Goal: Check status: Check status

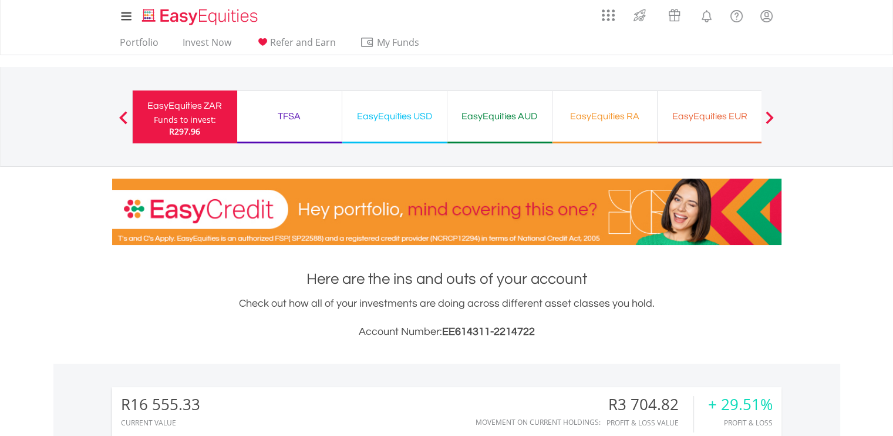
scroll to position [113, 223]
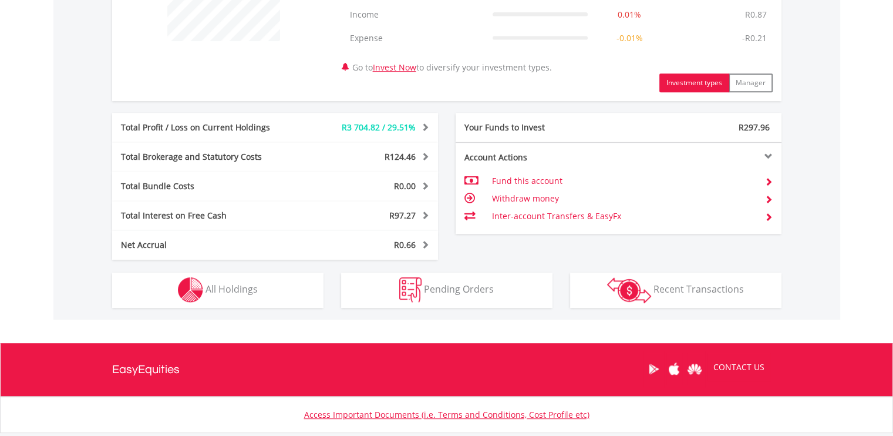
scroll to position [528, 0]
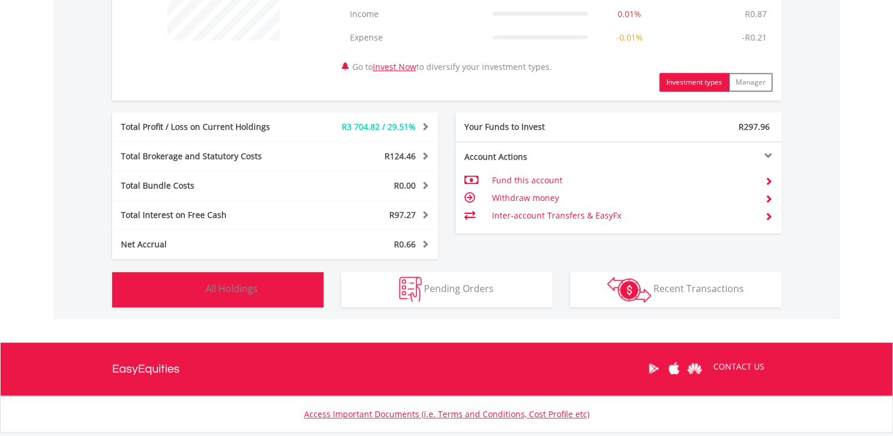
click at [261, 278] on button "Holdings All Holdings" at bounding box center [217, 289] width 211 height 35
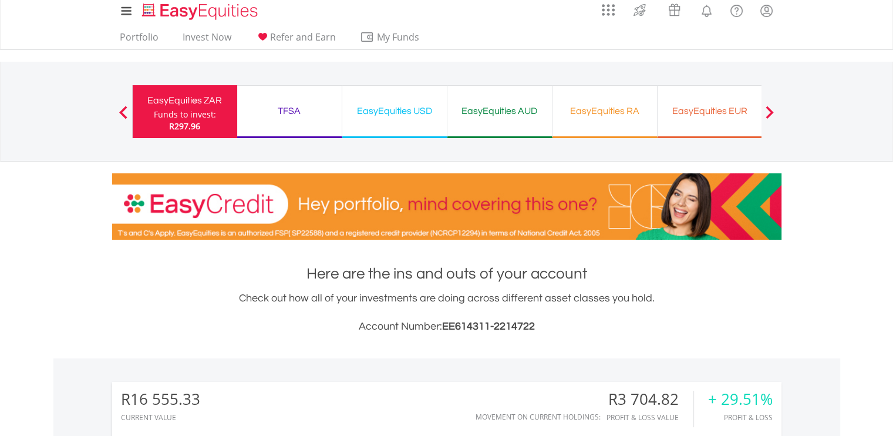
scroll to position [0, 0]
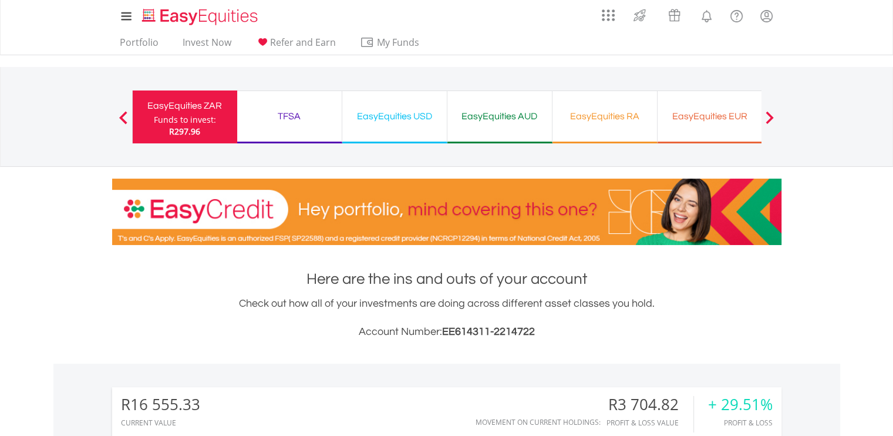
click at [295, 113] on div "TFSA" at bounding box center [289, 116] width 90 height 16
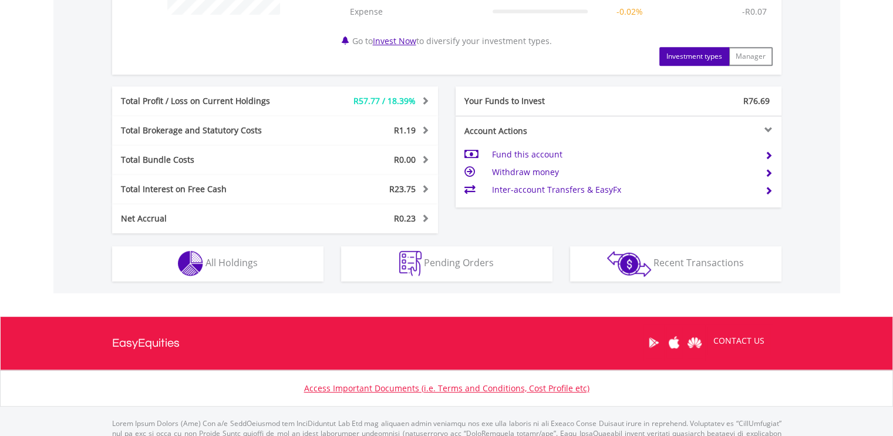
scroll to position [603, 0]
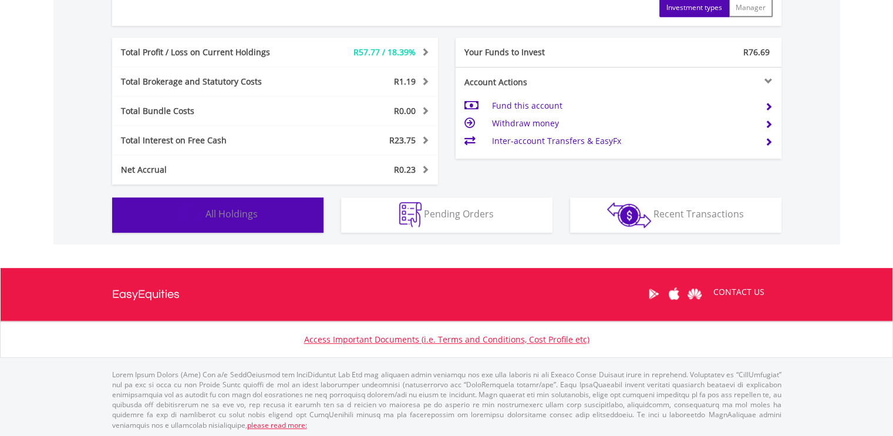
click at [221, 213] on span "All Holdings" at bounding box center [232, 213] width 52 height 13
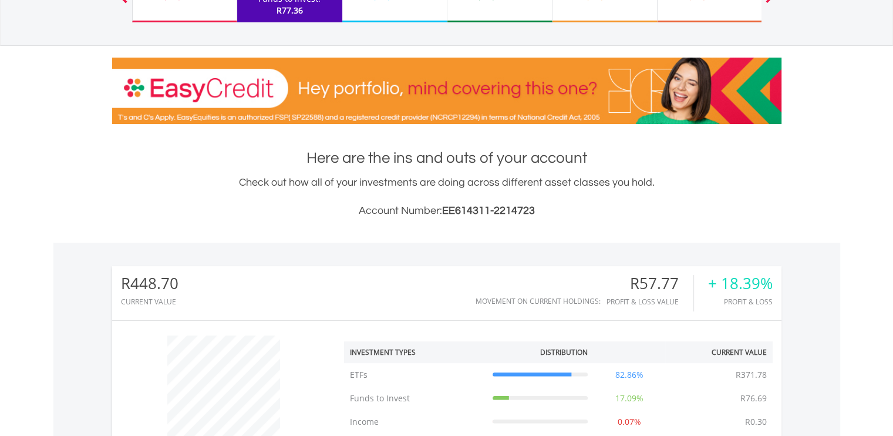
scroll to position [0, 0]
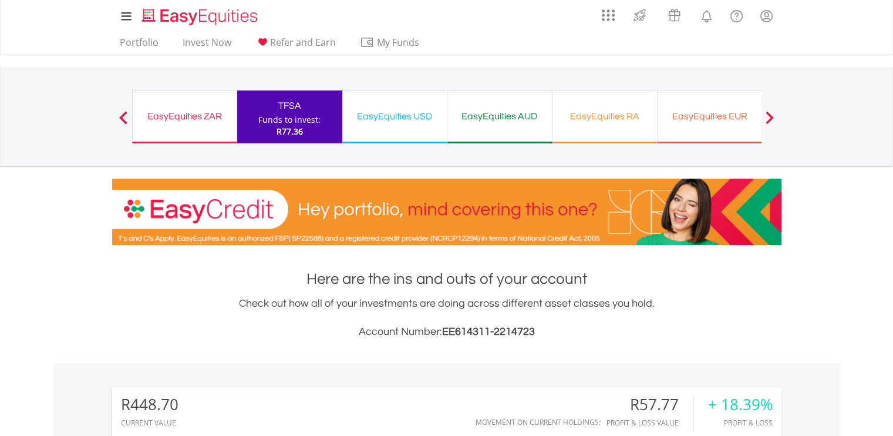
click at [410, 122] on div "EasyEquities USD" at bounding box center [394, 116] width 90 height 16
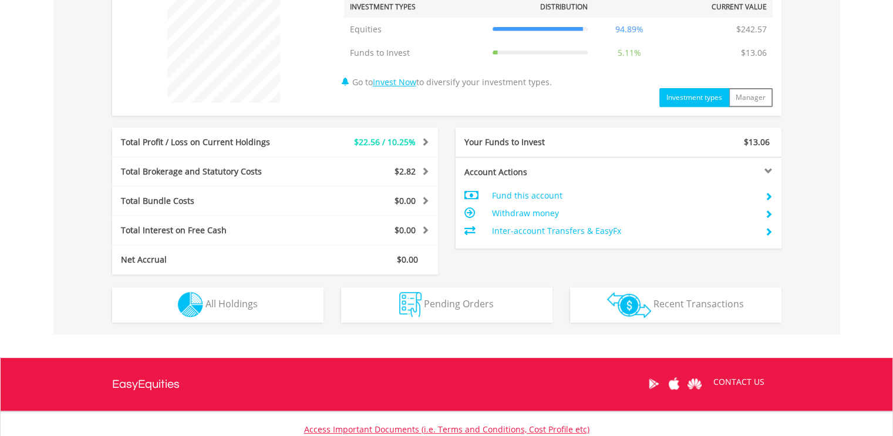
scroll to position [473, 0]
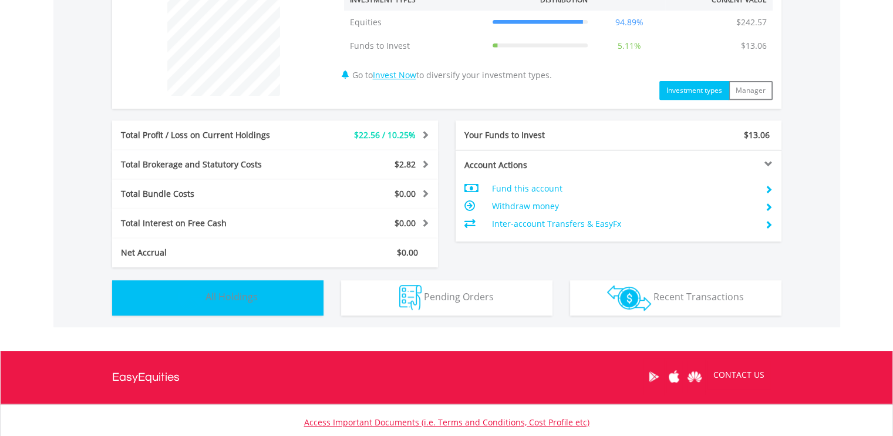
click at [225, 294] on span "All Holdings" at bounding box center [232, 296] width 52 height 13
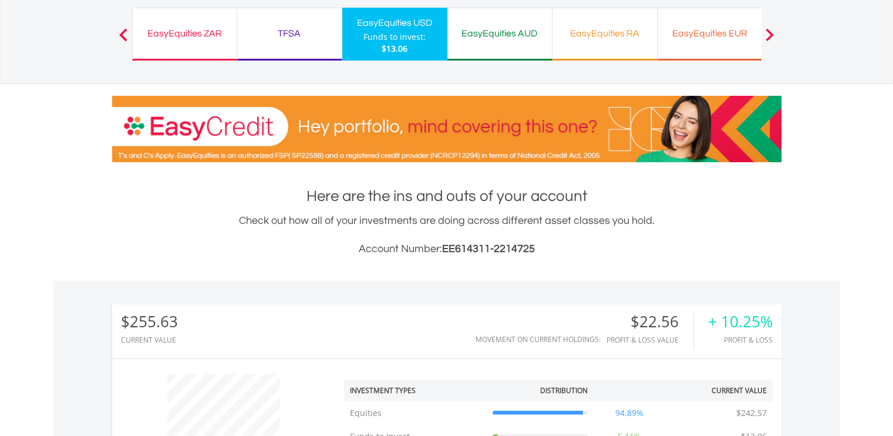
scroll to position [0, 0]
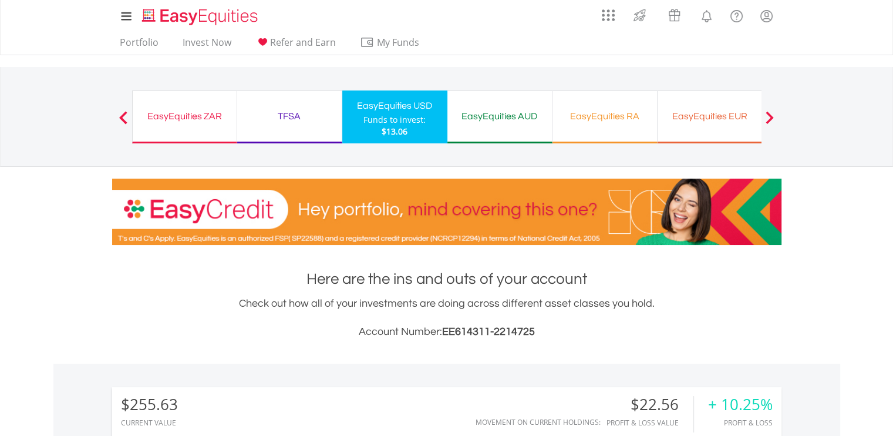
click at [773, 116] on span at bounding box center [770, 117] width 8 height 13
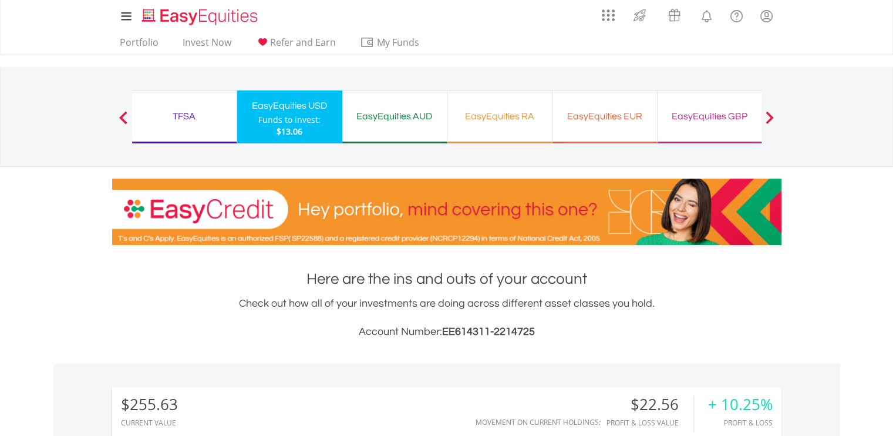
click at [773, 116] on span at bounding box center [770, 117] width 8 height 13
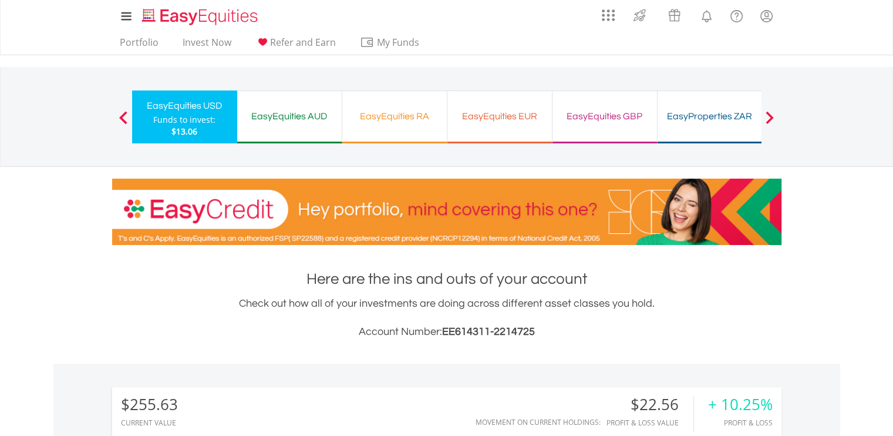
click at [773, 116] on span at bounding box center [770, 117] width 8 height 13
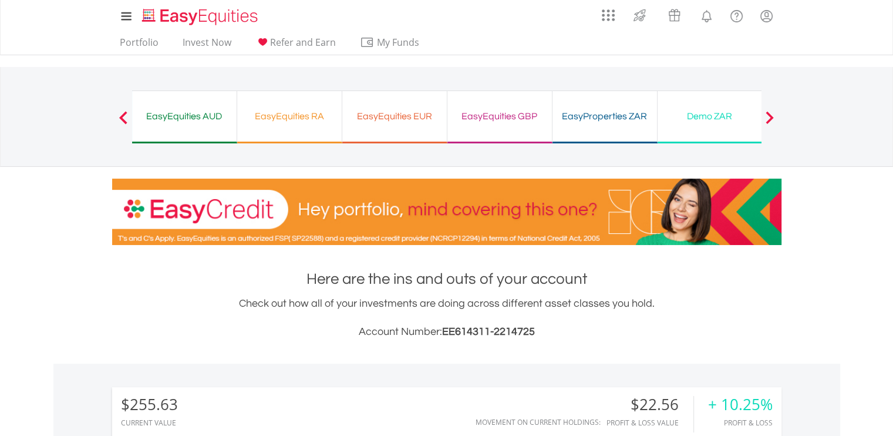
click at [773, 116] on span at bounding box center [770, 117] width 8 height 13
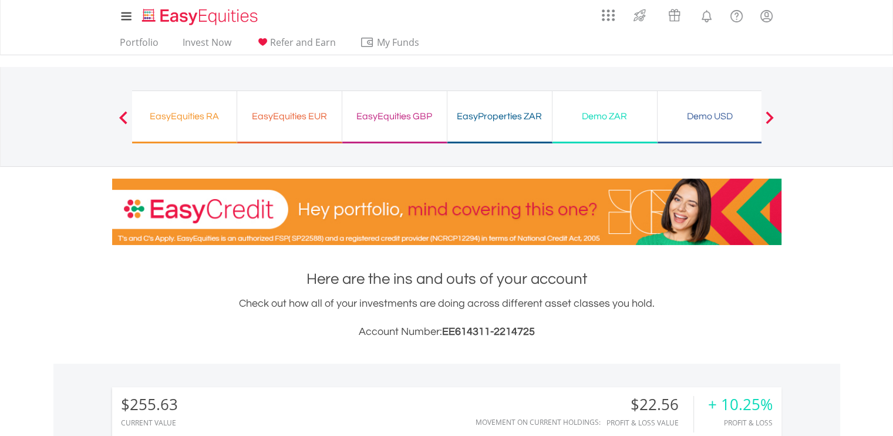
click at [608, 115] on div "Demo ZAR" at bounding box center [605, 116] width 90 height 16
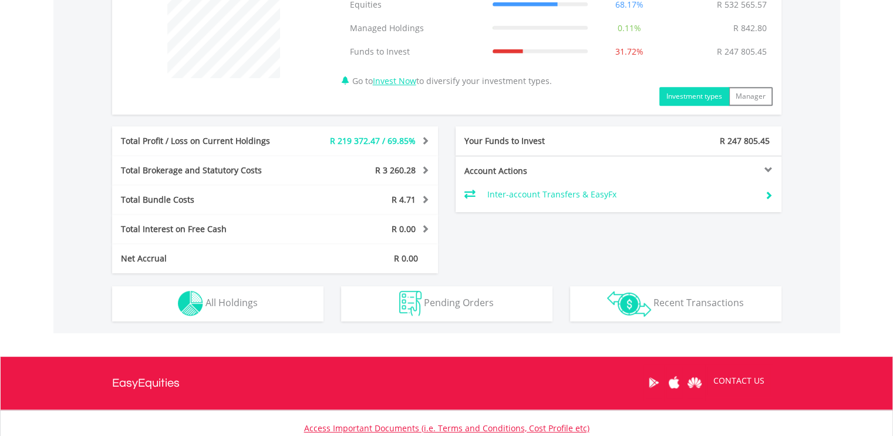
scroll to position [580, 0]
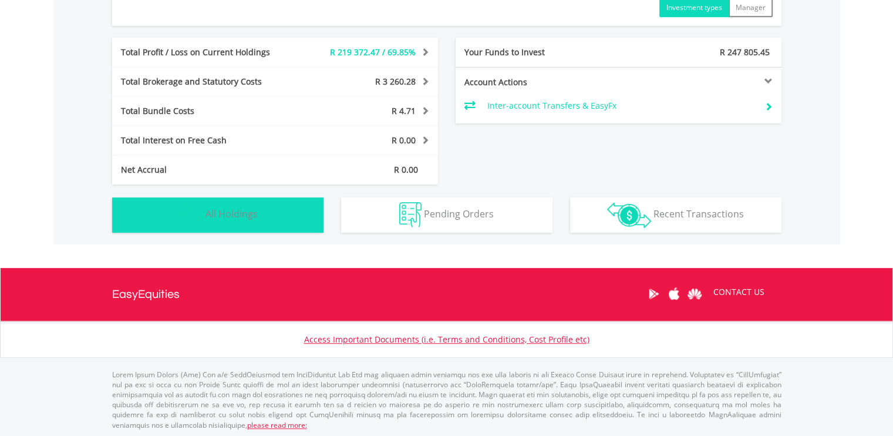
click at [215, 208] on span "All Holdings" at bounding box center [232, 213] width 52 height 13
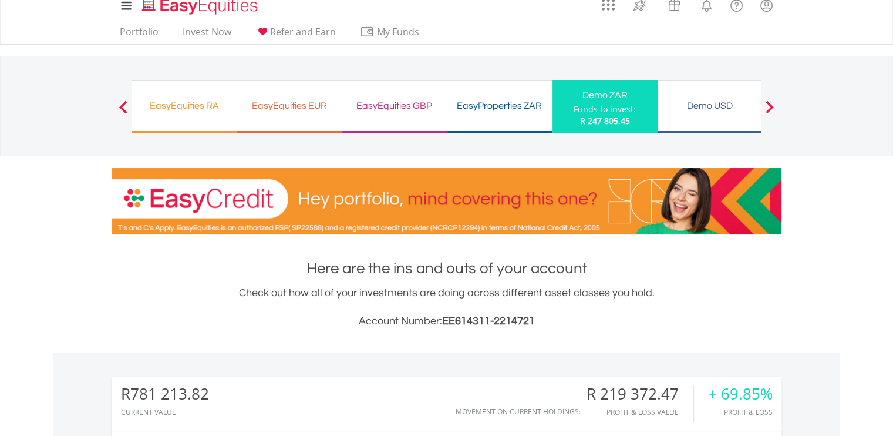
scroll to position [0, 0]
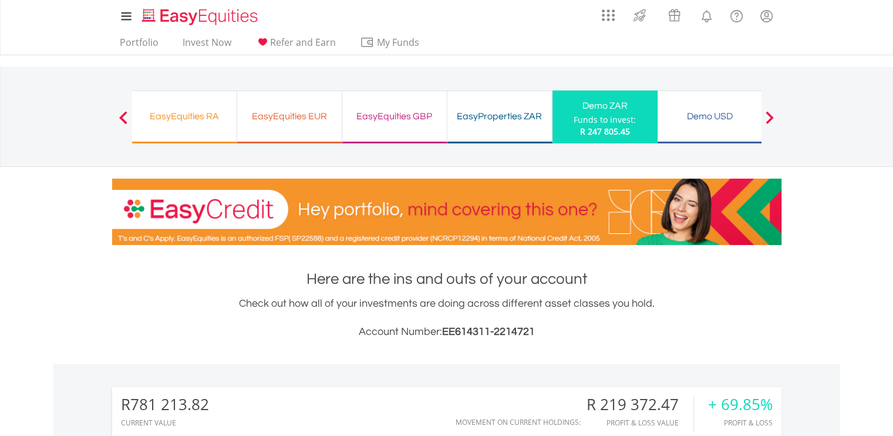
click at [704, 113] on div "Demo USD" at bounding box center [710, 116] width 90 height 16
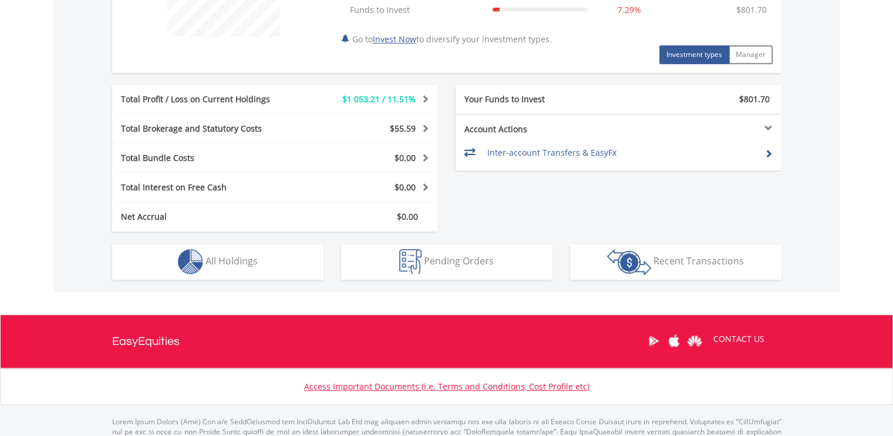
scroll to position [539, 0]
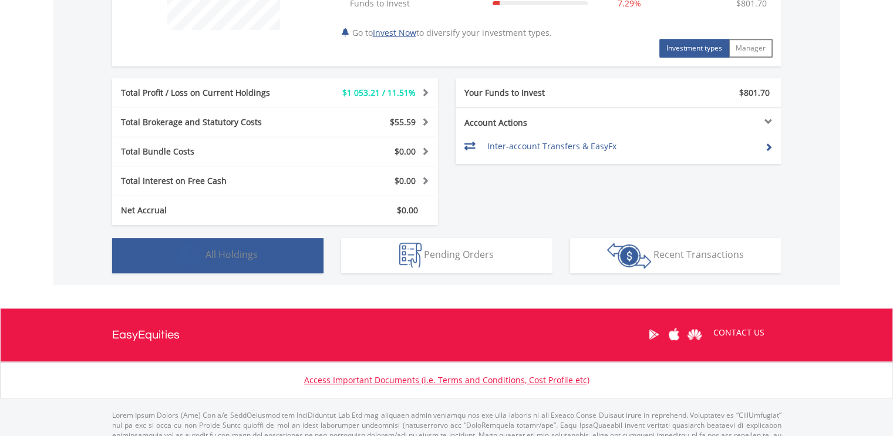
click at [242, 252] on span "All Holdings" at bounding box center [232, 254] width 52 height 13
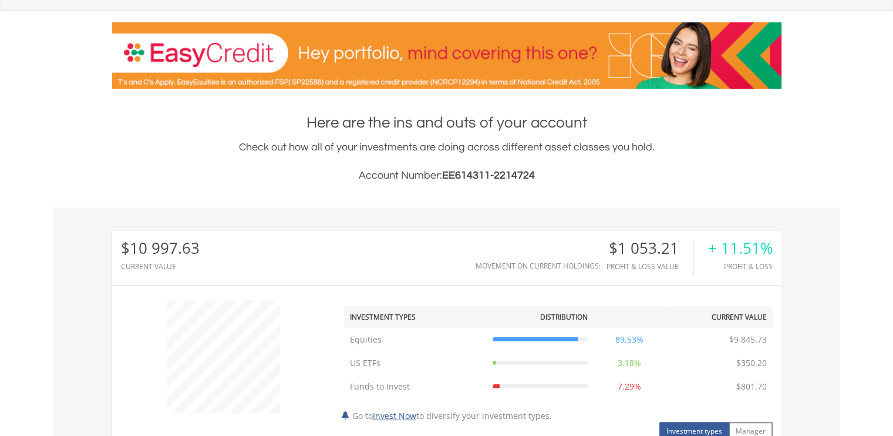
scroll to position [0, 0]
